Goal: Find specific page/section: Find specific page/section

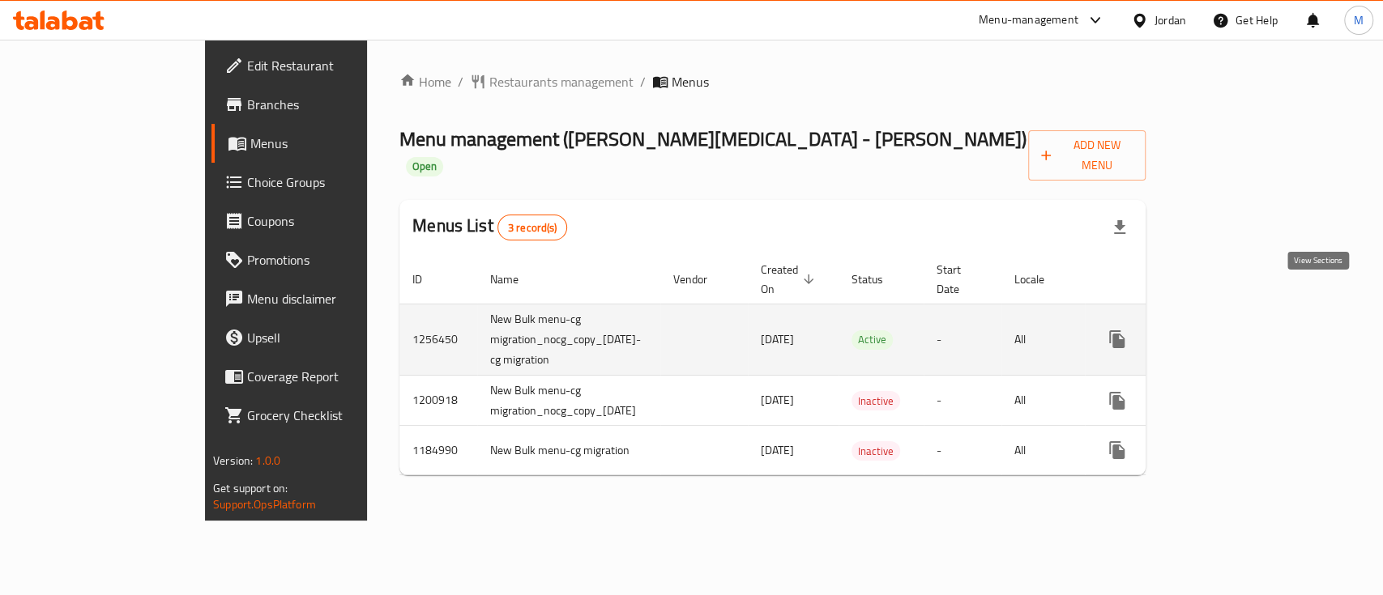
click at [1241, 332] on icon "enhanced table" at bounding box center [1233, 339] width 15 height 15
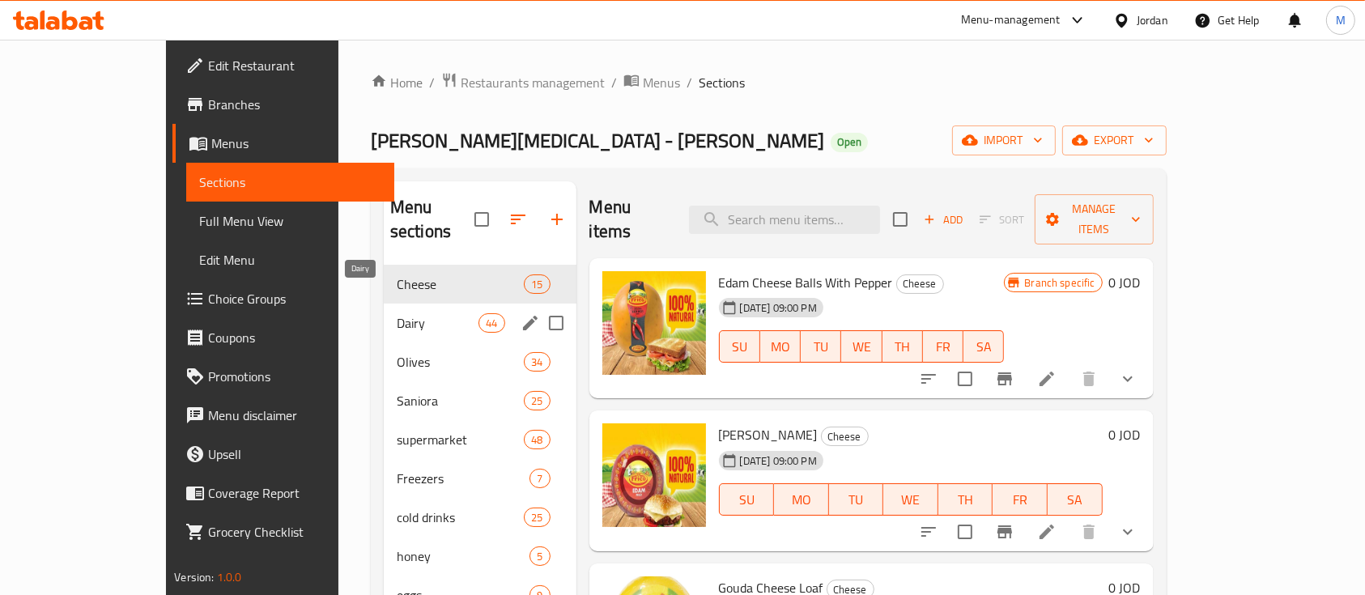
click at [397, 313] on span "Dairy" at bounding box center [438, 322] width 82 height 19
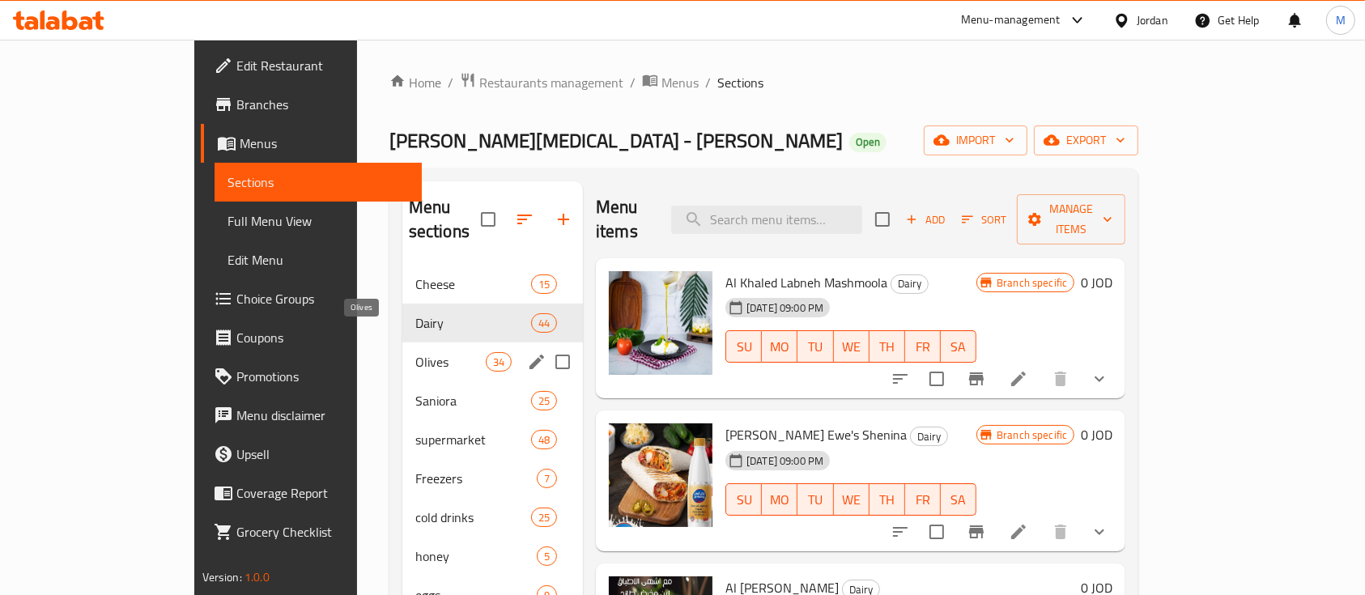
click at [415, 352] on span "Olives" at bounding box center [450, 361] width 70 height 19
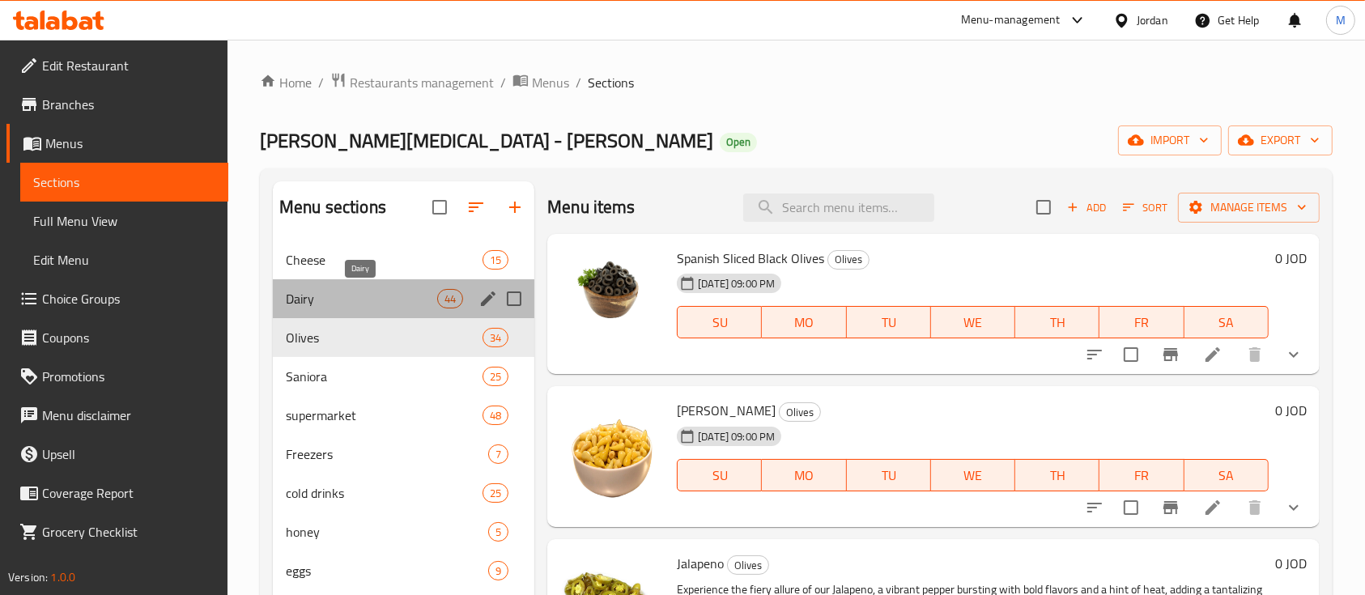
drag, startPoint x: 363, startPoint y: 306, endPoint x: 404, endPoint y: 286, distance: 46.0
click at [365, 306] on span "Dairy" at bounding box center [361, 298] width 151 height 19
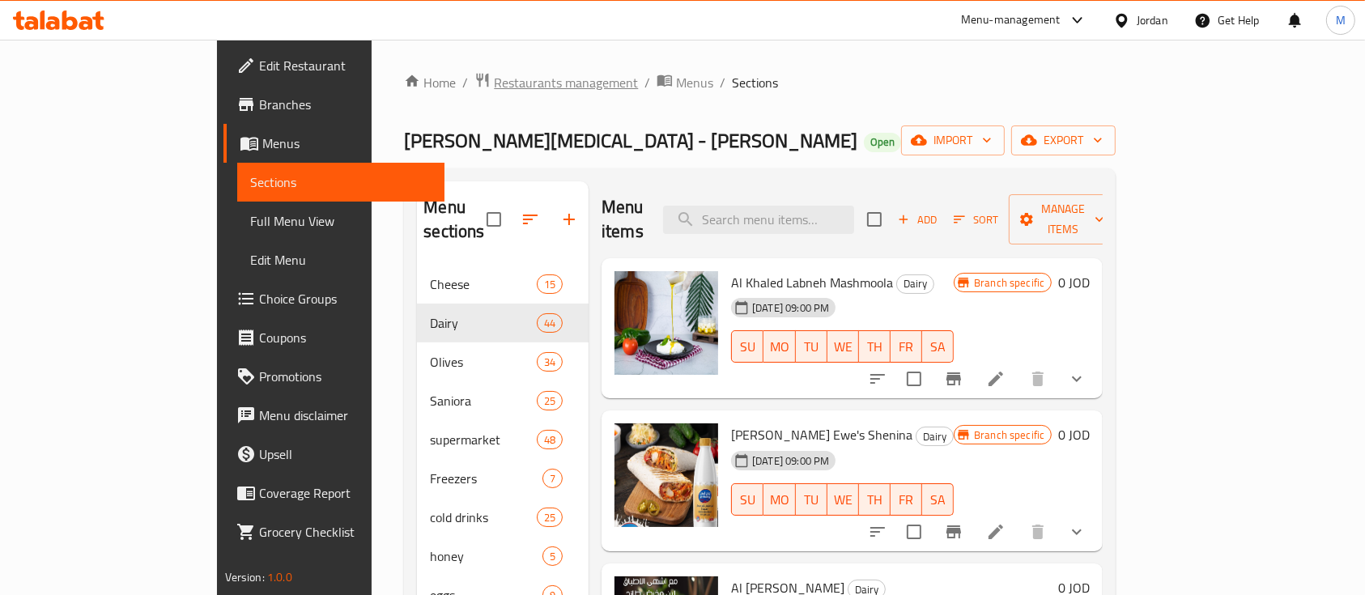
click at [494, 87] on span "Restaurants management" at bounding box center [566, 82] width 144 height 19
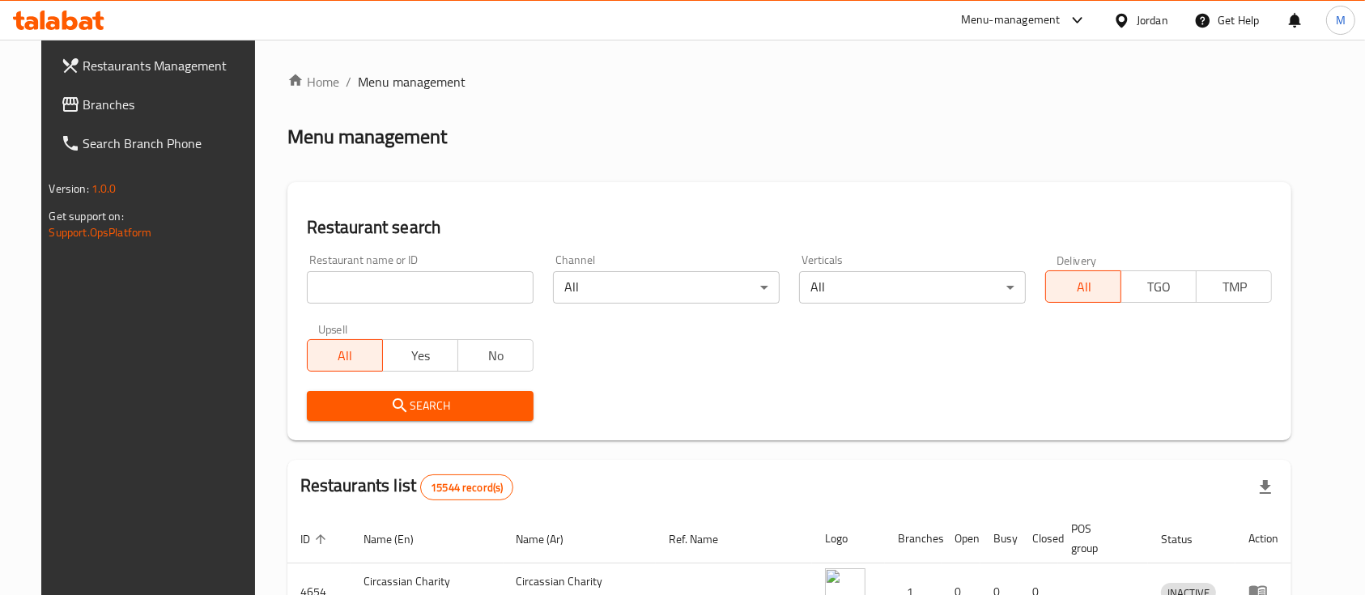
click at [423, 292] on input "search" at bounding box center [420, 287] width 227 height 32
type input "s"
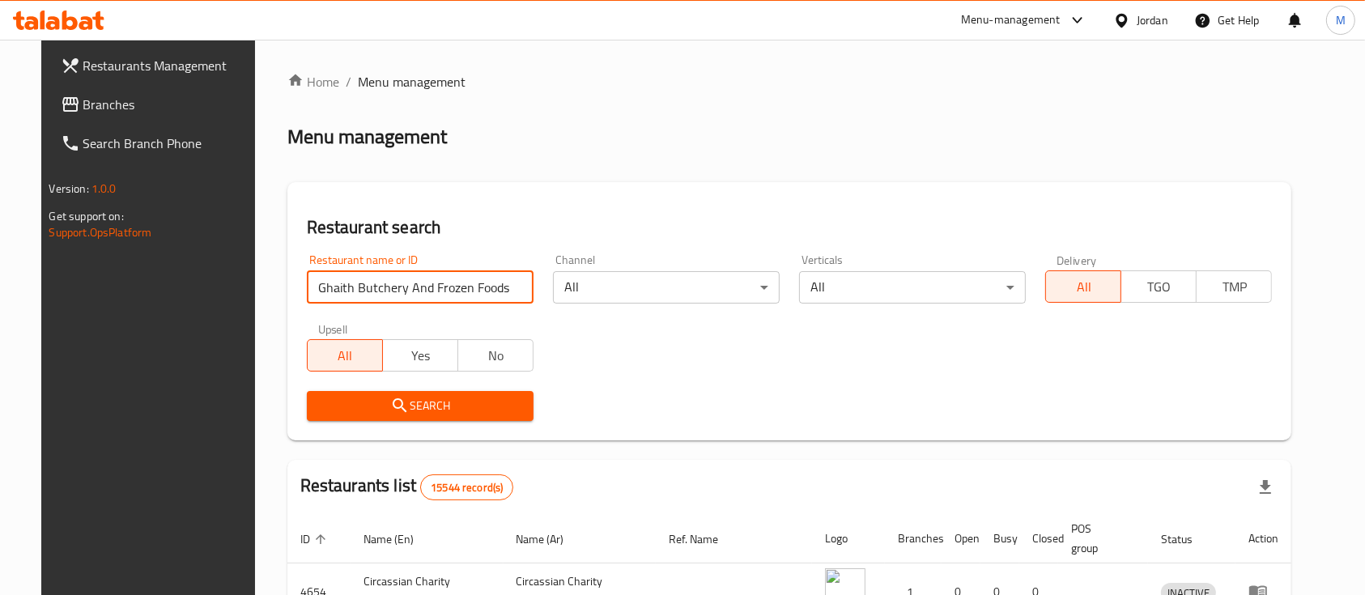
click button "Search" at bounding box center [420, 406] width 227 height 30
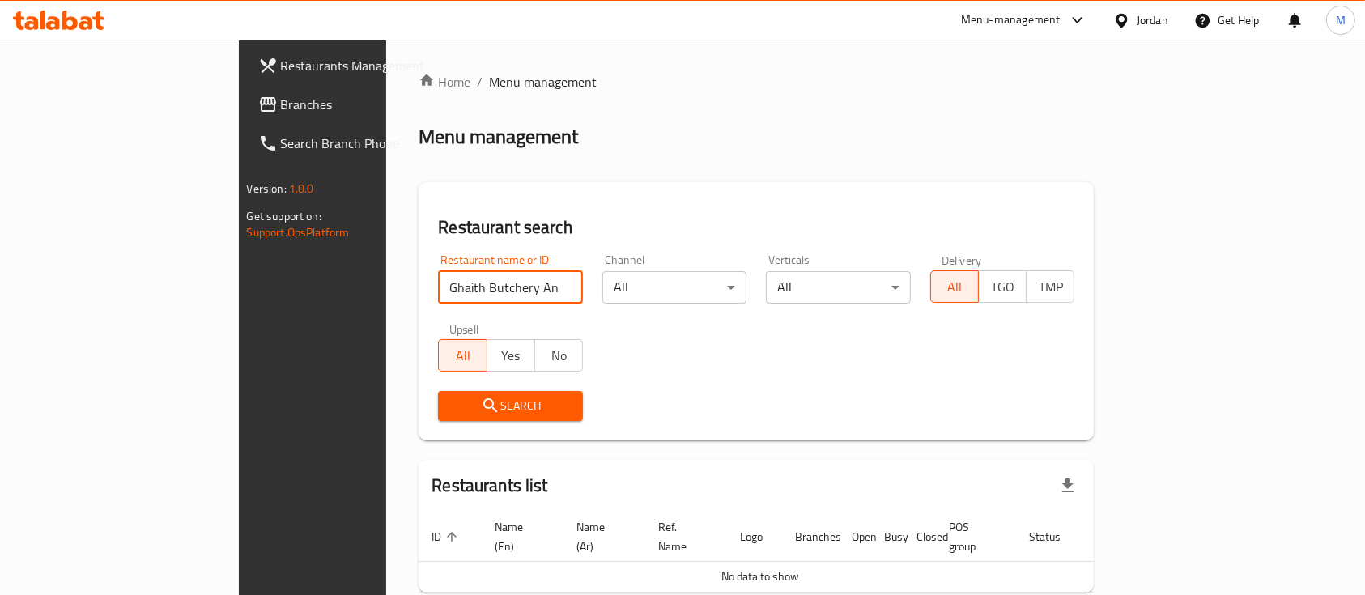
scroll to position [66, 0]
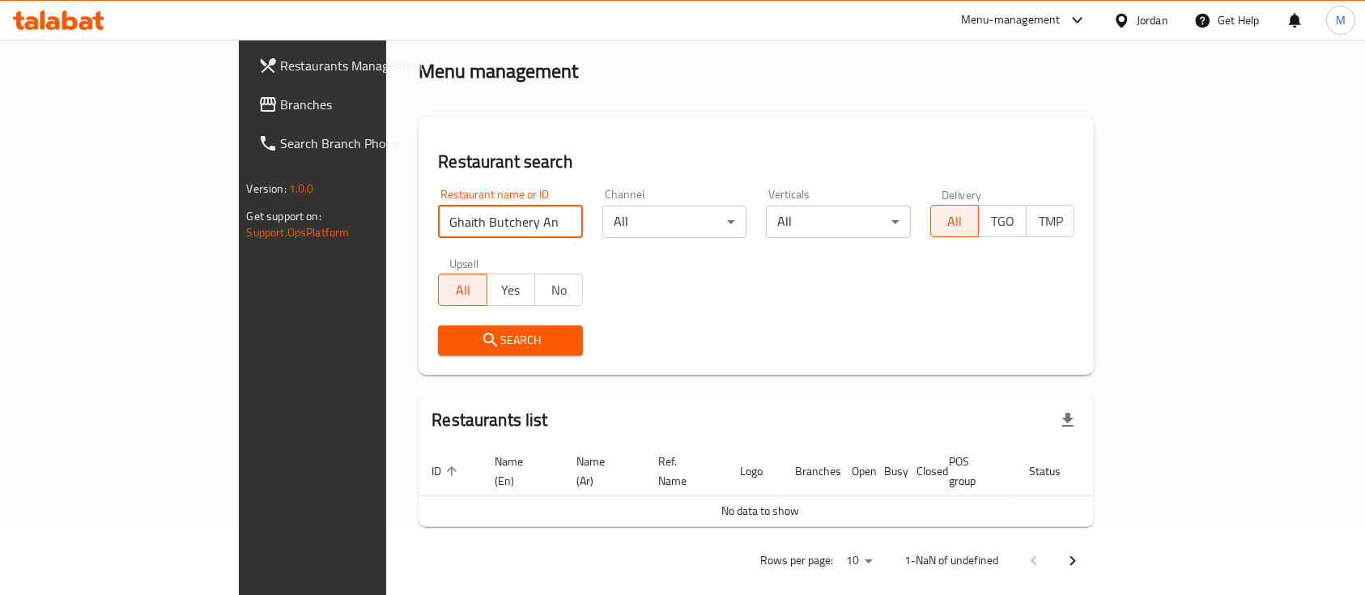
drag, startPoint x: 377, startPoint y: 227, endPoint x: 543, endPoint y: 224, distance: 166.9
click at [543, 224] on div "Restaurant name or ID Ghaith Butchery And Frozen Foods Restaurant name or ID Ch…" at bounding box center [756, 272] width 656 height 186
type input "[PERSON_NAME]"
click button "Search" at bounding box center [510, 341] width 145 height 30
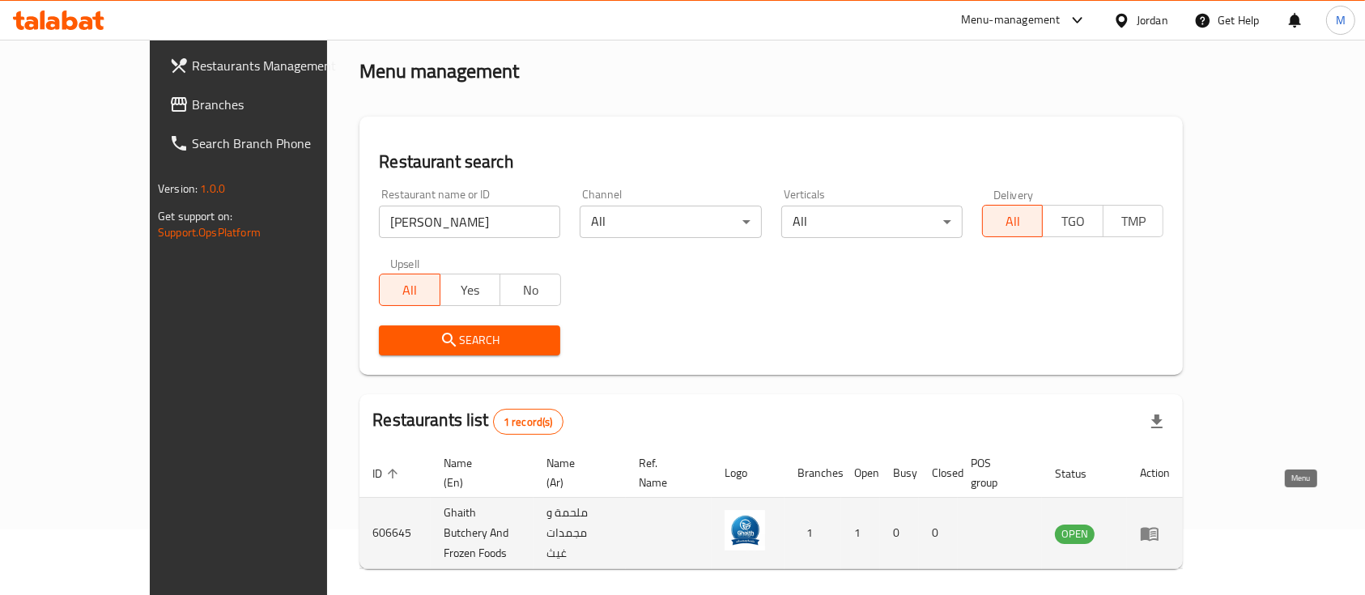
click at [1160, 524] on icon "enhanced table" at bounding box center [1149, 533] width 19 height 19
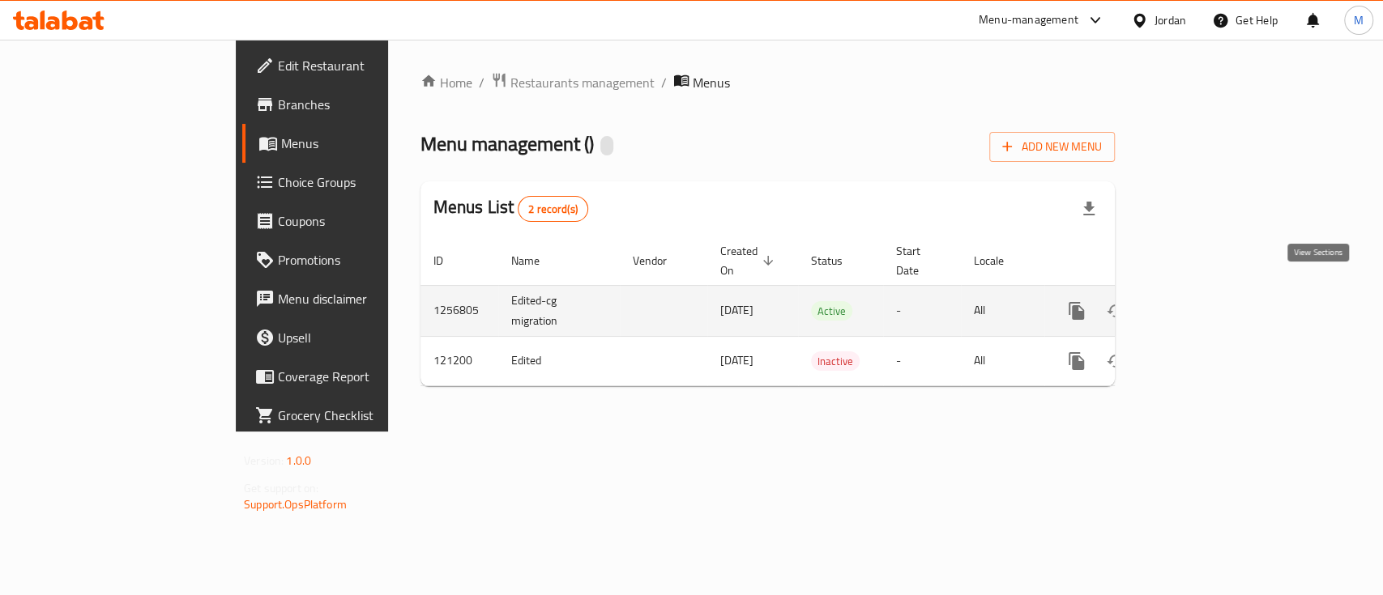
click at [1212, 295] on link "enhanced table" at bounding box center [1193, 311] width 39 height 39
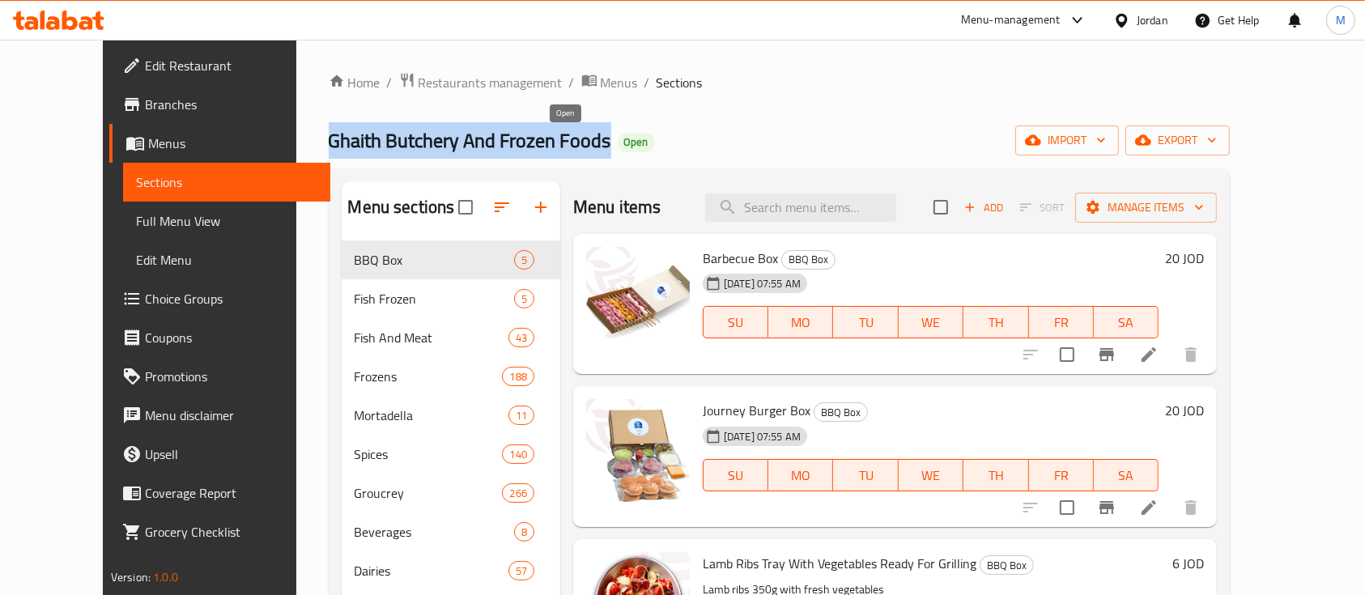
drag, startPoint x: 266, startPoint y: 139, endPoint x: 549, endPoint y: 143, distance: 283.5
click at [549, 143] on h2 "Ghaith Butchery And Frozen Foods Open" at bounding box center [492, 141] width 326 height 26
copy span "Ghaith Butchery And Frozen Foods"
click at [444, 73] on span "Restaurants management" at bounding box center [491, 82] width 144 height 19
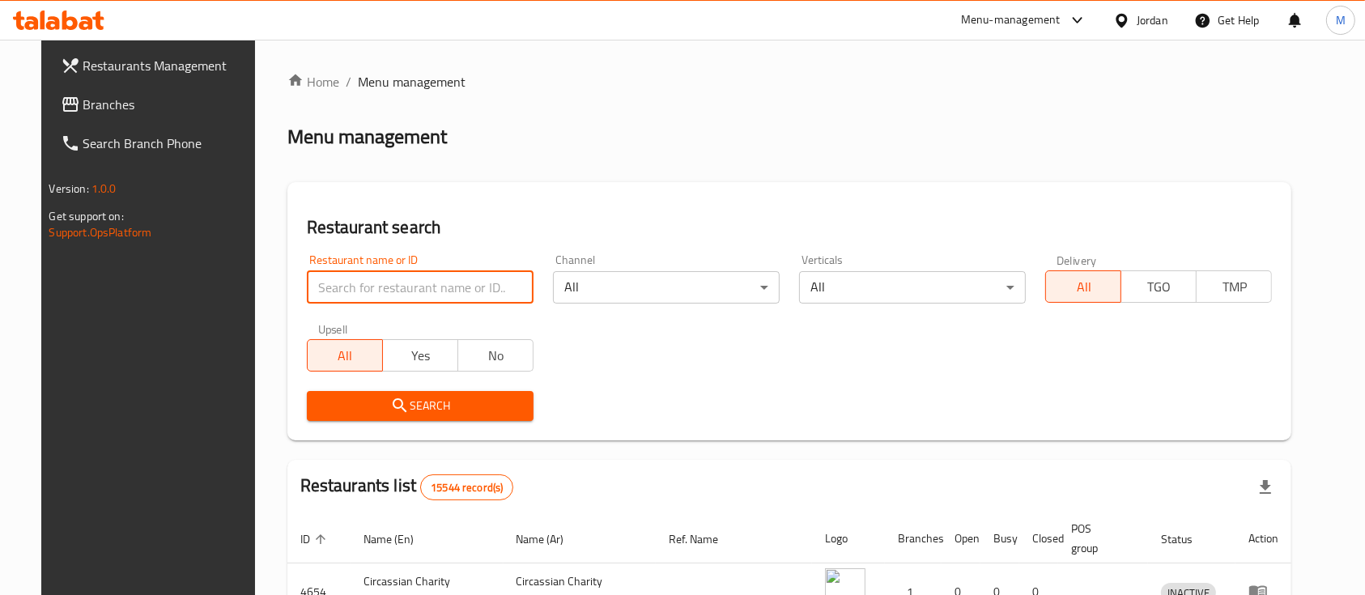
click at [420, 280] on input "search" at bounding box center [420, 287] width 227 height 32
paste input "Ghaith Butchery And Frozen Foods"
click button "Search" at bounding box center [420, 406] width 227 height 30
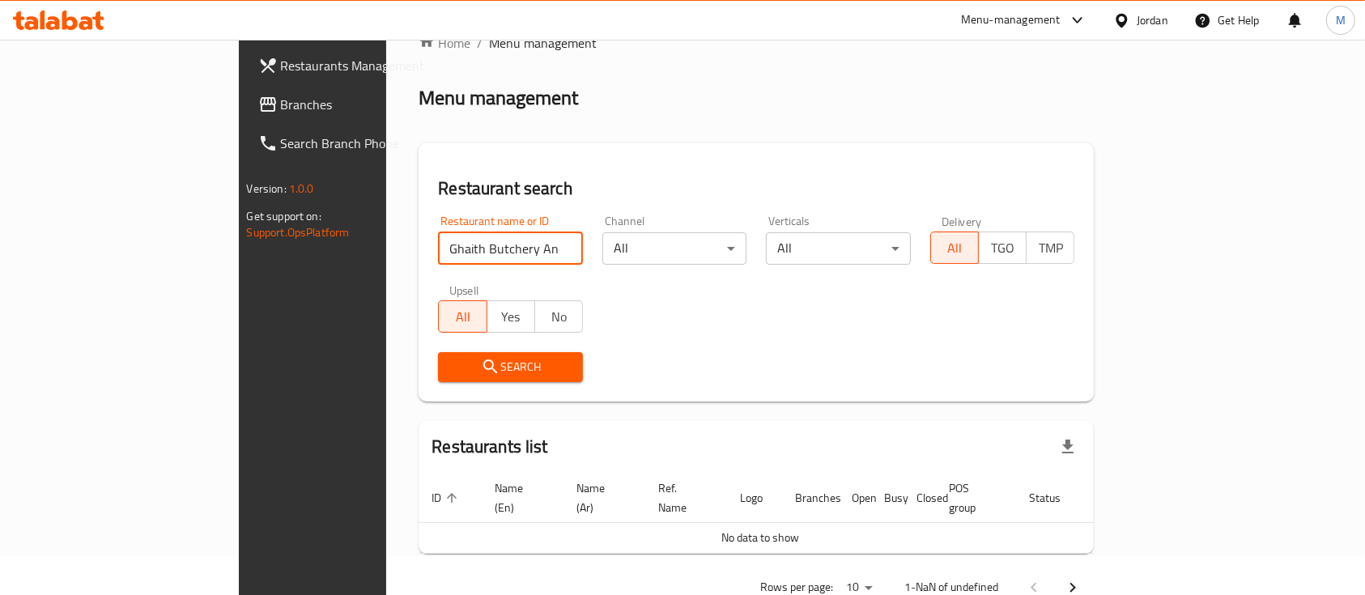
scroll to position [66, 0]
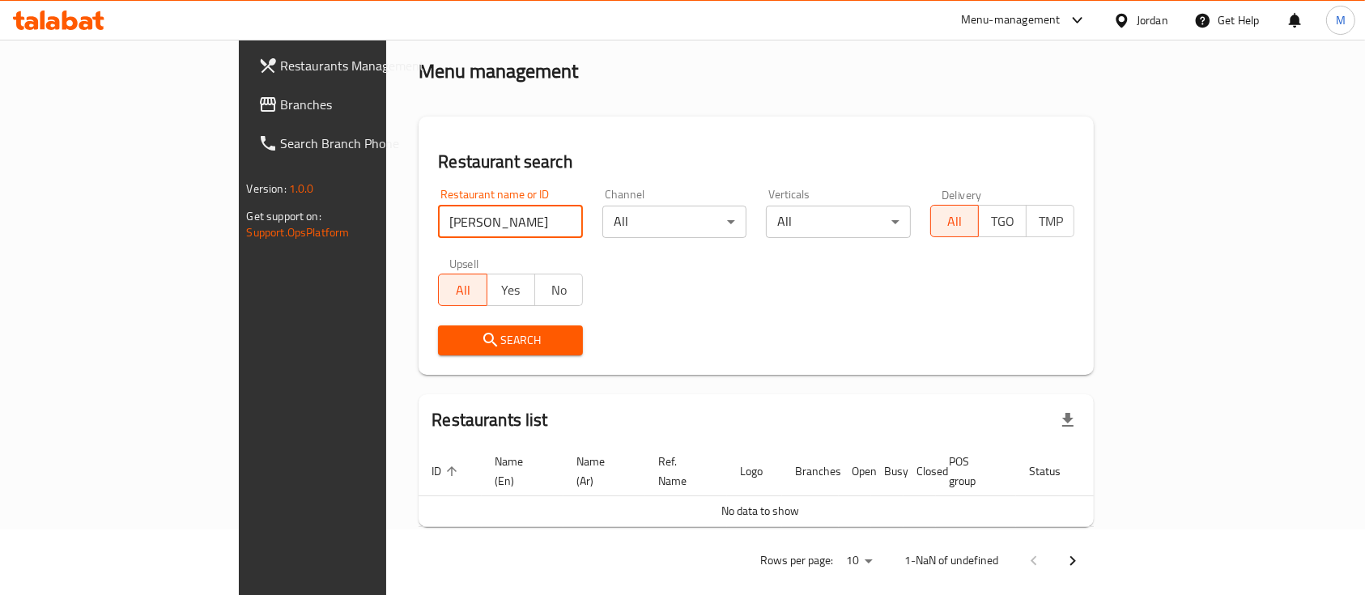
type input "[PERSON_NAME]"
click button "Search" at bounding box center [510, 341] width 145 height 30
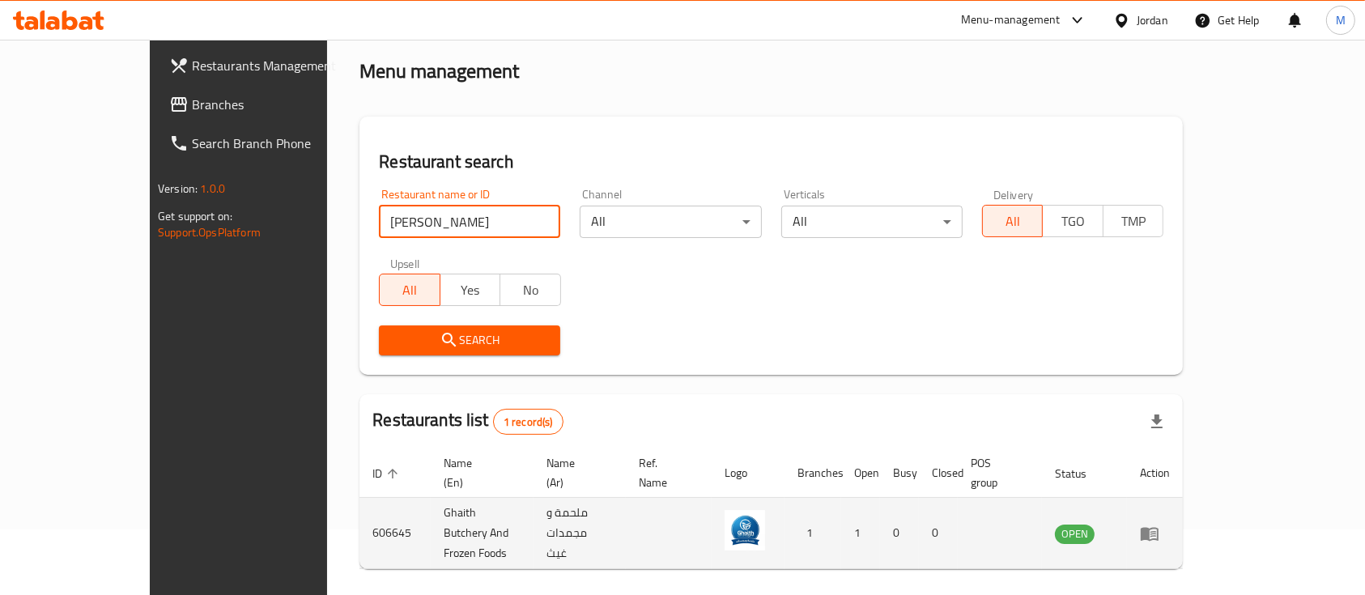
click at [493, 504] on td "Ghaith Butchery And Frozen Foods" at bounding box center [482, 533] width 103 height 71
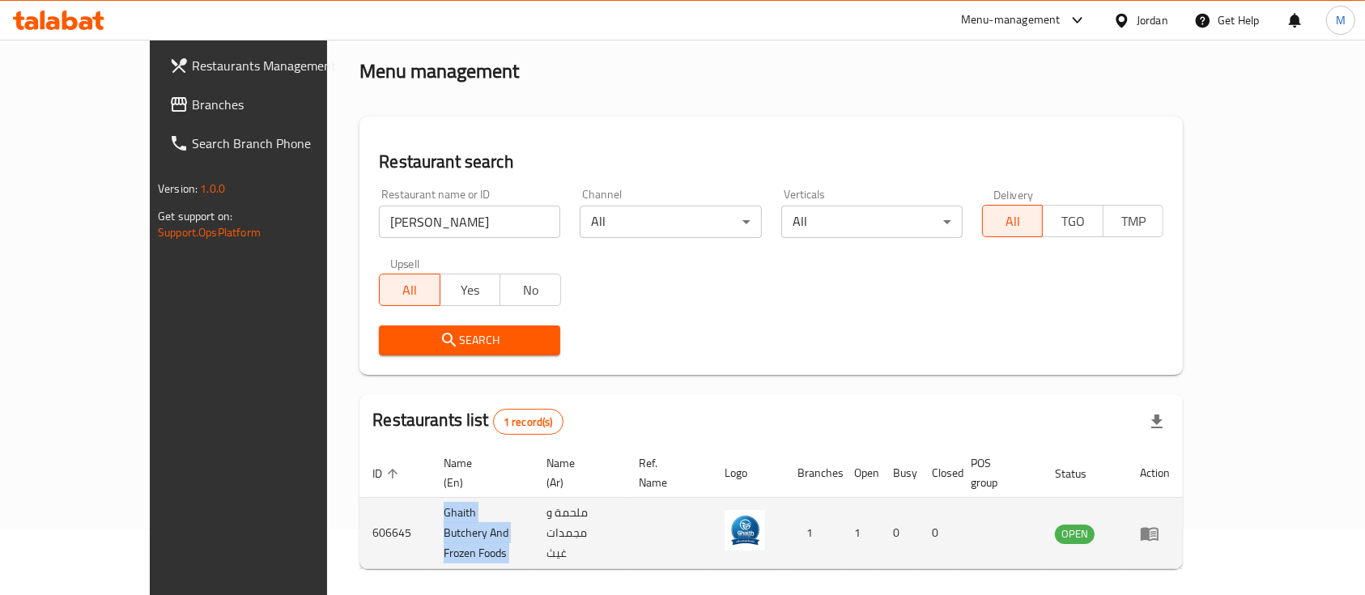
click at [493, 504] on td "Ghaith Butchery And Frozen Foods" at bounding box center [482, 533] width 103 height 71
copy td "Ghaith Butchery And Frozen Foods"
click at [360, 506] on td "606645" at bounding box center [395, 533] width 71 height 71
copy td "606645"
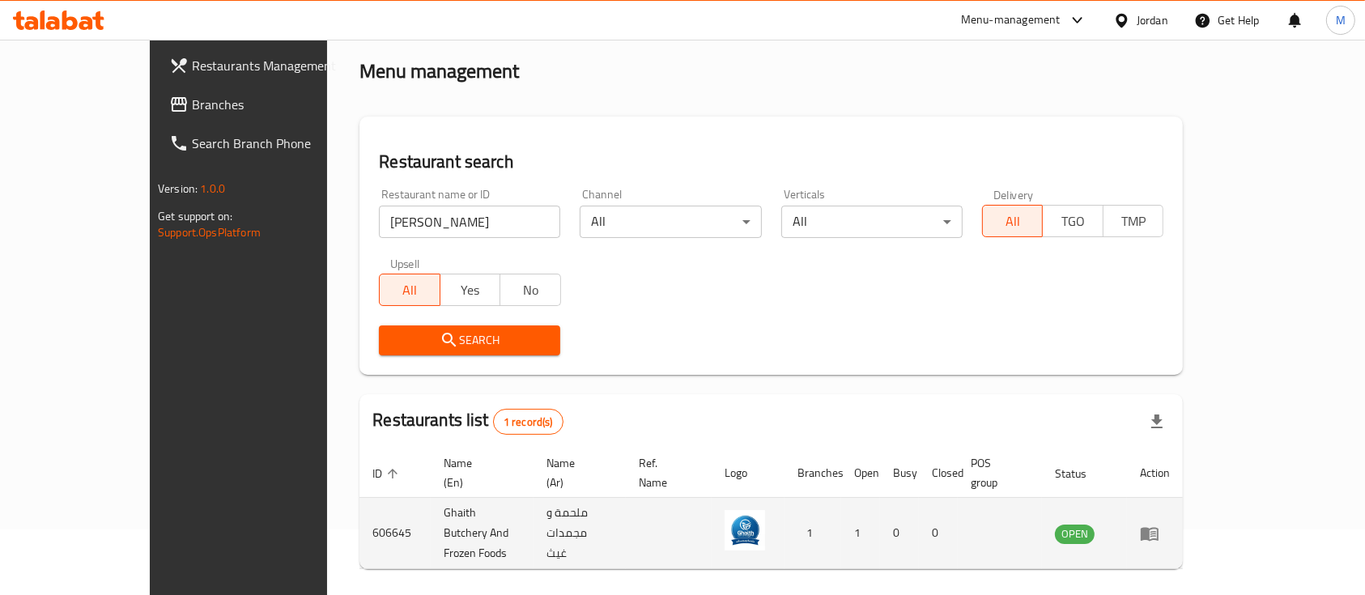
click at [431, 502] on td "Ghaith Butchery And Frozen Foods" at bounding box center [482, 533] width 103 height 71
copy td "Ghaith Butchery And Frozen Foods"
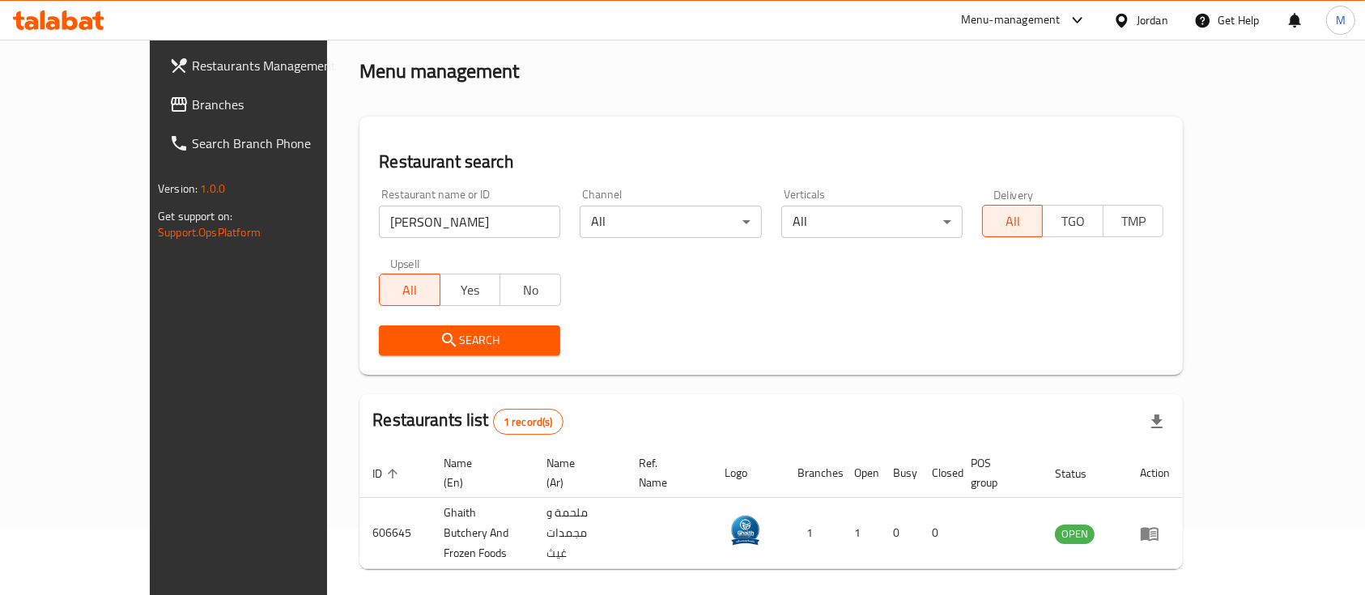
drag, startPoint x: 396, startPoint y: 232, endPoint x: 225, endPoint y: 258, distance: 173.0
click at [327, 258] on div "Home / Menu management Menu management Restaurant search Restaurant name or ID …" at bounding box center [771, 315] width 888 height 683
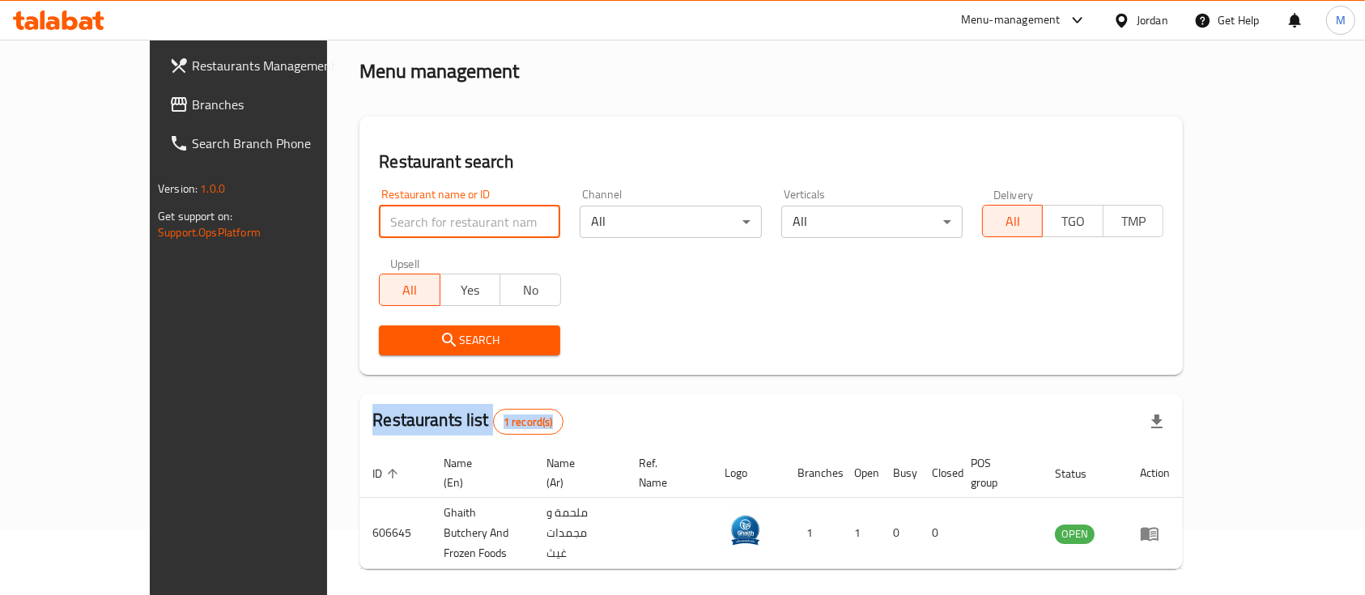
click at [1067, 301] on div "Home / Menu management Menu management Restaurant search Restaurant name or ID …" at bounding box center [772, 315] width 824 height 618
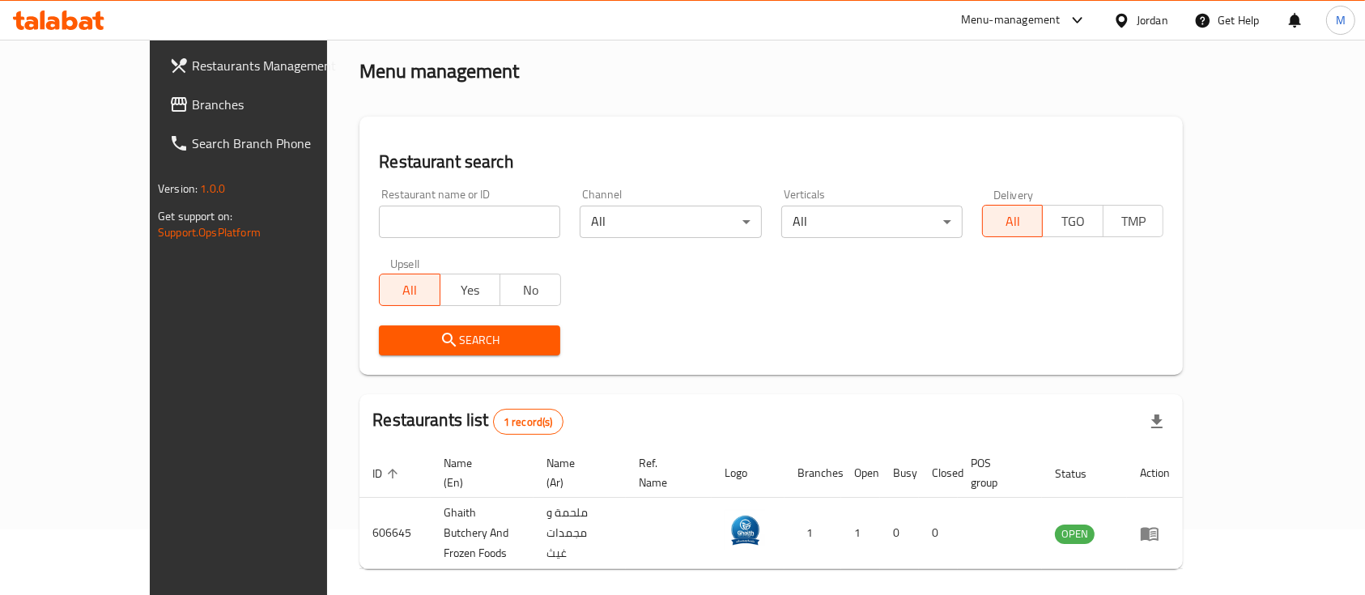
click at [654, 338] on div "Search" at bounding box center [771, 340] width 804 height 49
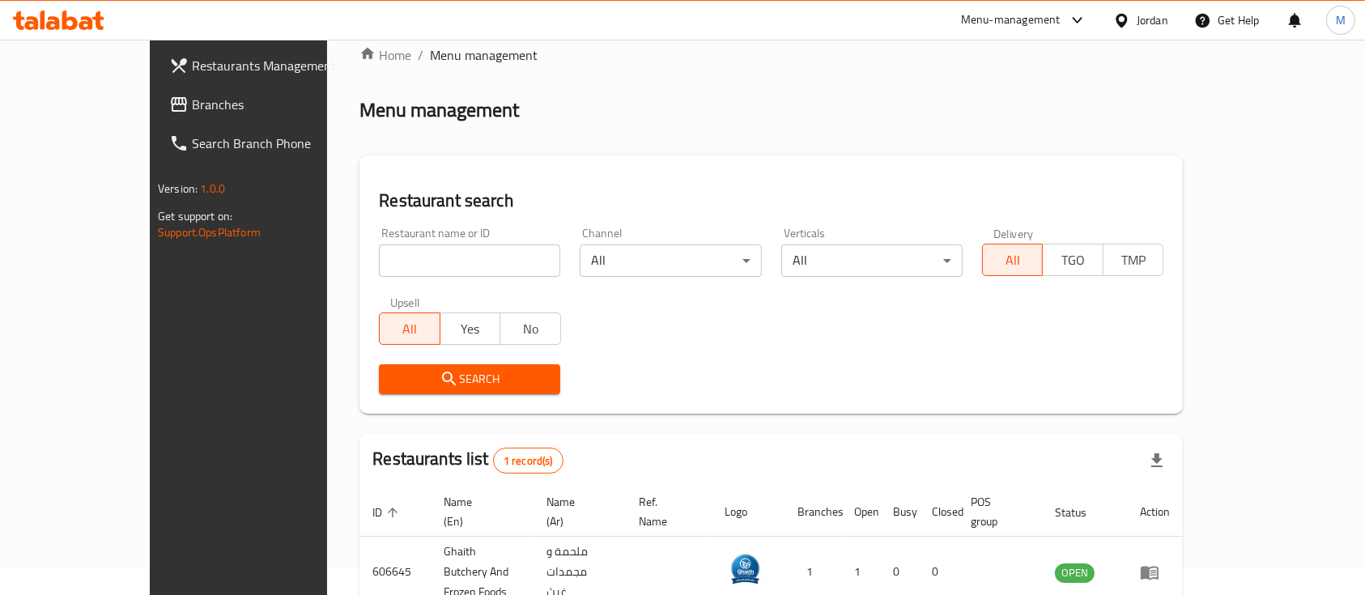
scroll to position [0, 0]
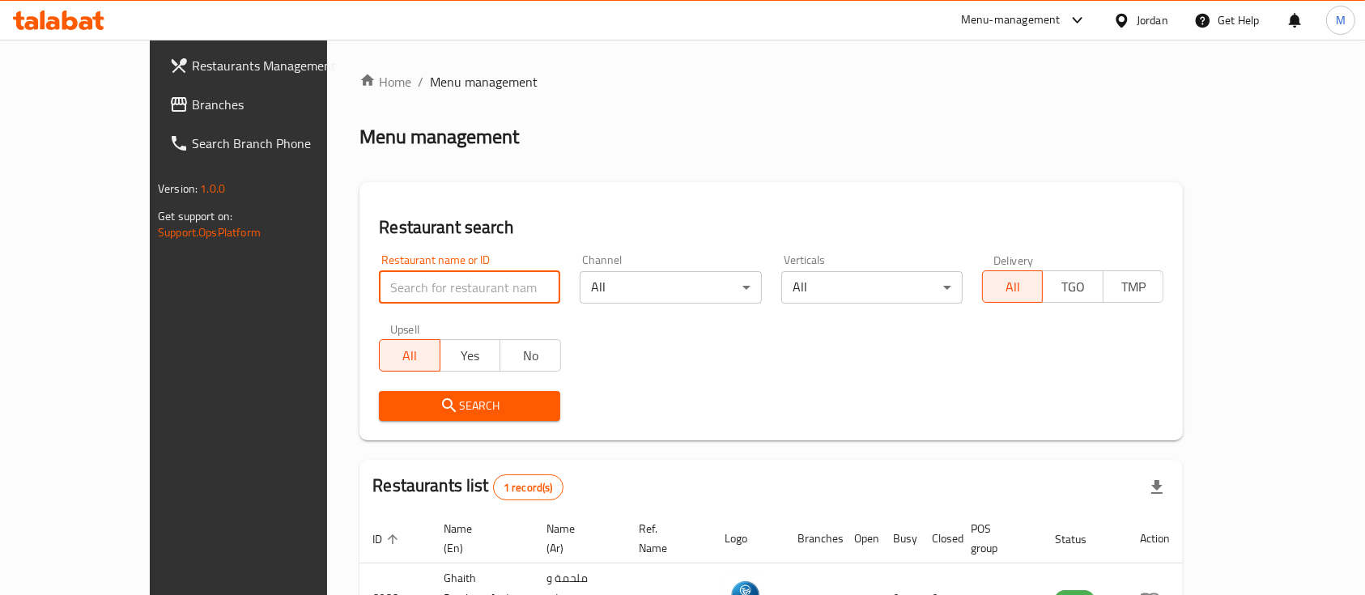
click at [410, 282] on input "search" at bounding box center [469, 287] width 181 height 32
click at [466, 224] on h2 "Restaurant search" at bounding box center [771, 227] width 785 height 24
click at [379, 279] on input "search" at bounding box center [469, 287] width 181 height 32
type input "h"
type input "zamzam Beef"
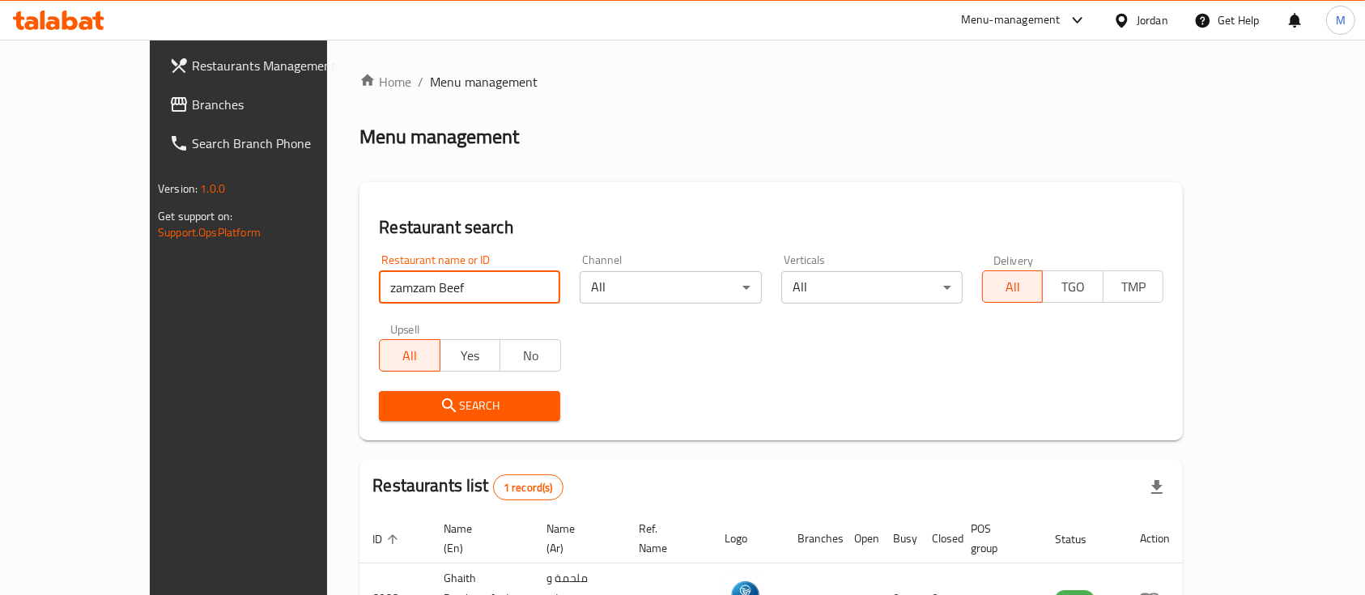
click button "Search" at bounding box center [469, 406] width 181 height 30
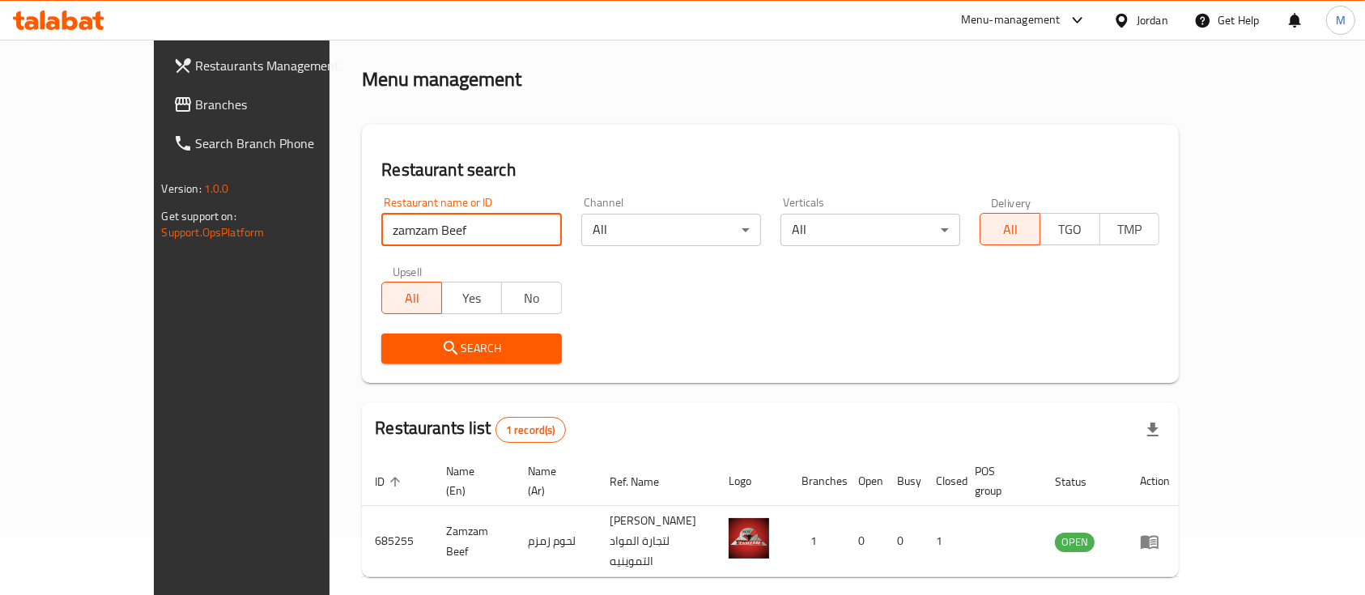
scroll to position [95, 0]
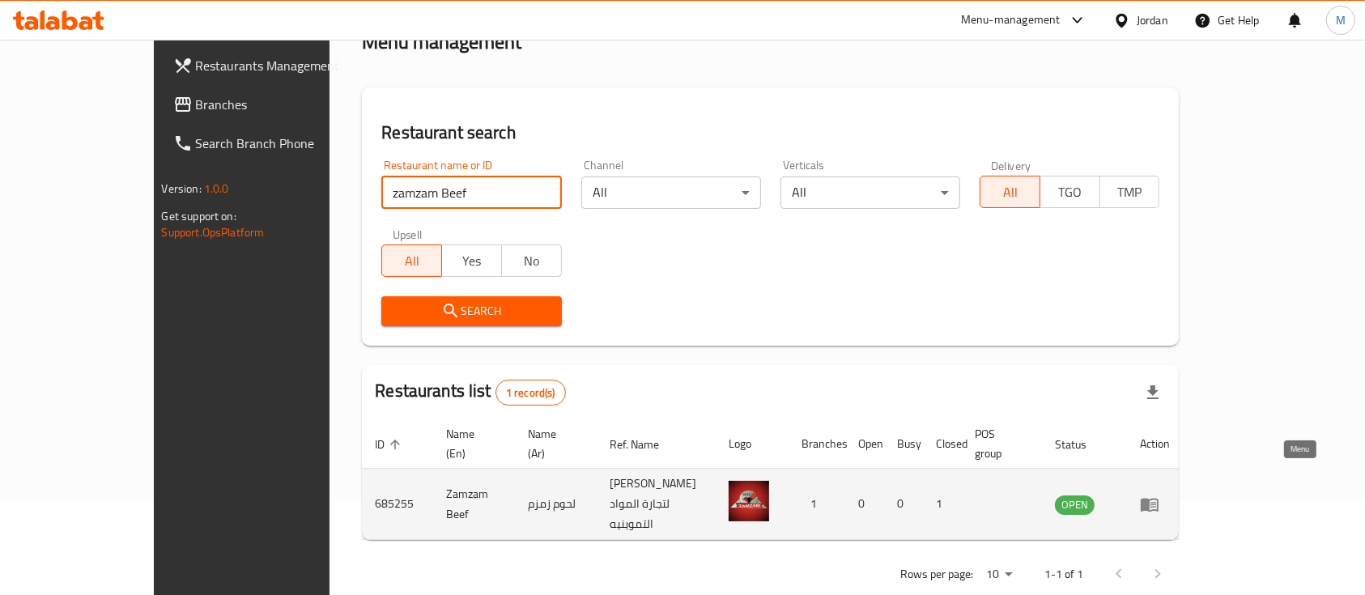
click at [1160, 495] on icon "enhanced table" at bounding box center [1149, 504] width 19 height 19
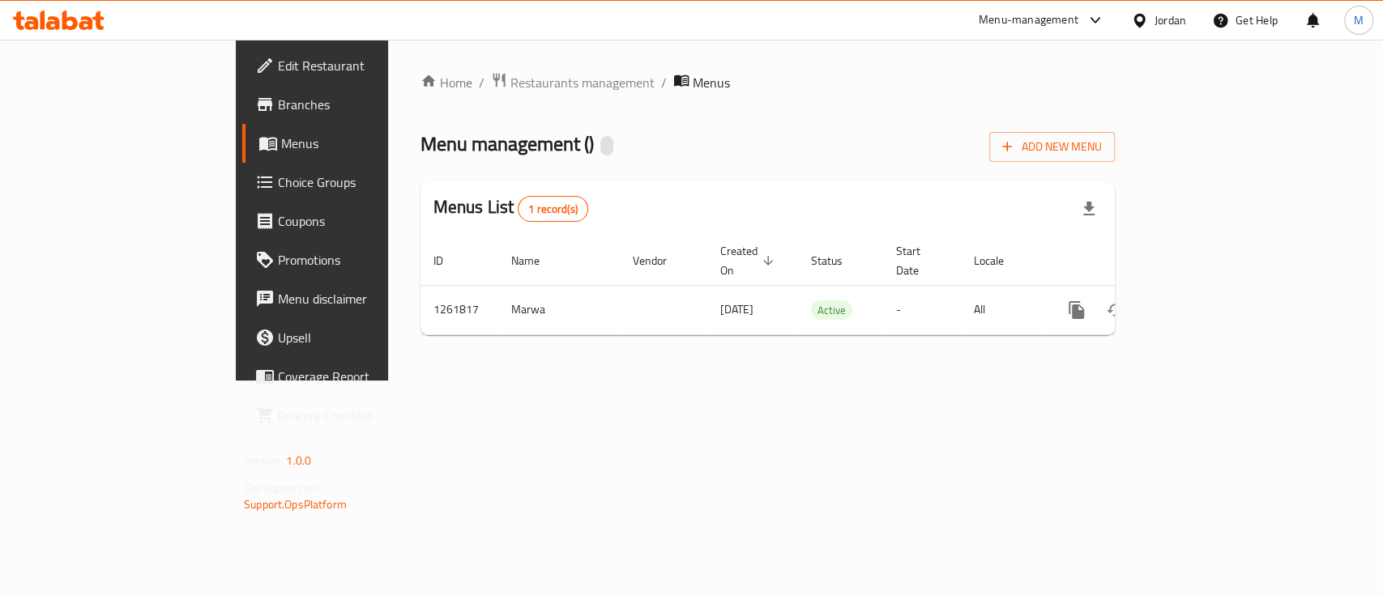
click at [278, 107] on span "Branches" at bounding box center [366, 104] width 176 height 19
